Goal: Book appointment/travel/reservation

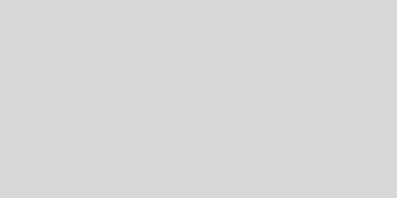
select select "es"
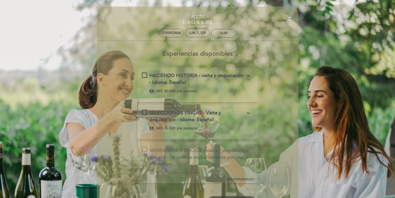
click at [194, 81] on div "HACIENDO HISTORIA - visita y degustación - Idioma: Español expand_more" at bounding box center [197, 78] width 96 height 13
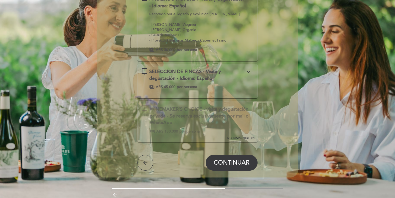
scroll to position [99, 0]
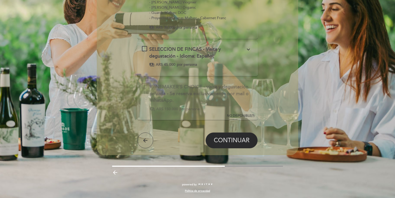
click at [238, 139] on span "CONTINUAR" at bounding box center [232, 139] width 36 height 7
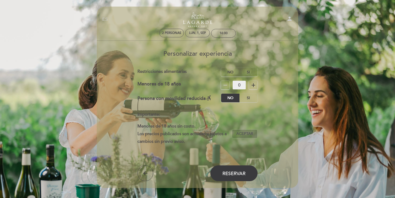
click at [244, 132] on span "Aceptar" at bounding box center [245, 134] width 17 height 6
click at [231, 73] on label "No" at bounding box center [230, 72] width 18 height 9
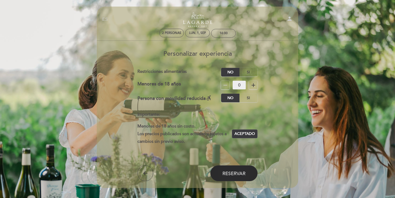
click at [224, 172] on span "Reservar" at bounding box center [234, 173] width 23 height 6
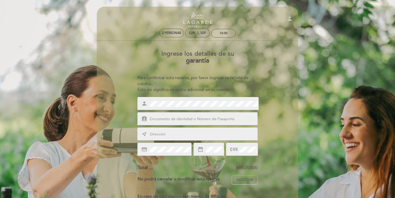
click at [203, 112] on div "assignment_ind" at bounding box center [198, 118] width 120 height 13
click at [201, 117] on input "text" at bounding box center [203, 119] width 109 height 6
type input "95608284"
click at [198, 134] on input "text" at bounding box center [203, 134] width 109 height 6
type input "[PERSON_NAME] 3634"
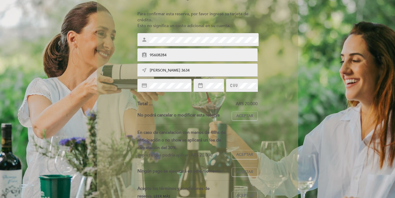
scroll to position [67, 0]
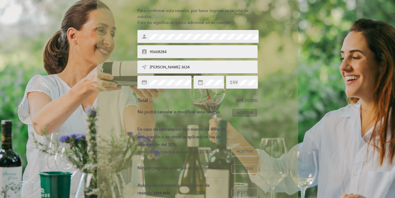
click at [242, 114] on span "Aceptar" at bounding box center [245, 113] width 17 height 6
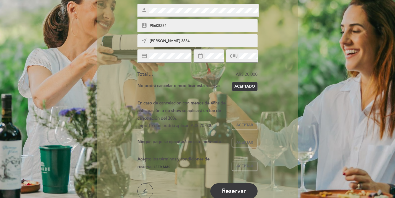
scroll to position [105, 0]
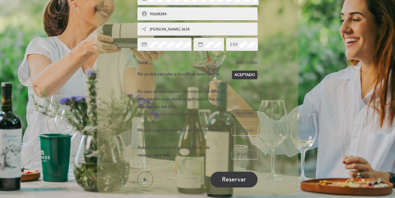
click at [242, 112] on span "Aceptar" at bounding box center [245, 114] width 17 height 6
click at [245, 131] on span "Aceptar" at bounding box center [245, 131] width 17 height 6
click at [244, 154] on span "Aceptar" at bounding box center [245, 155] width 17 height 6
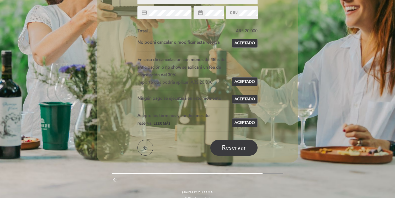
scroll to position [132, 0]
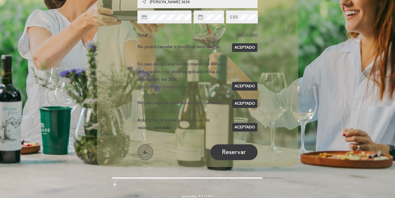
click at [148, 153] on button "arrow_back" at bounding box center [146, 152] width 16 height 16
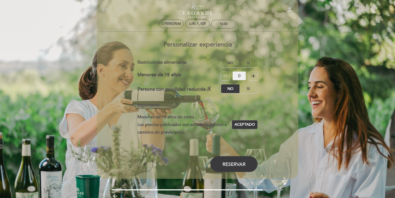
scroll to position [0, 0]
